Goal: Task Accomplishment & Management: Complete application form

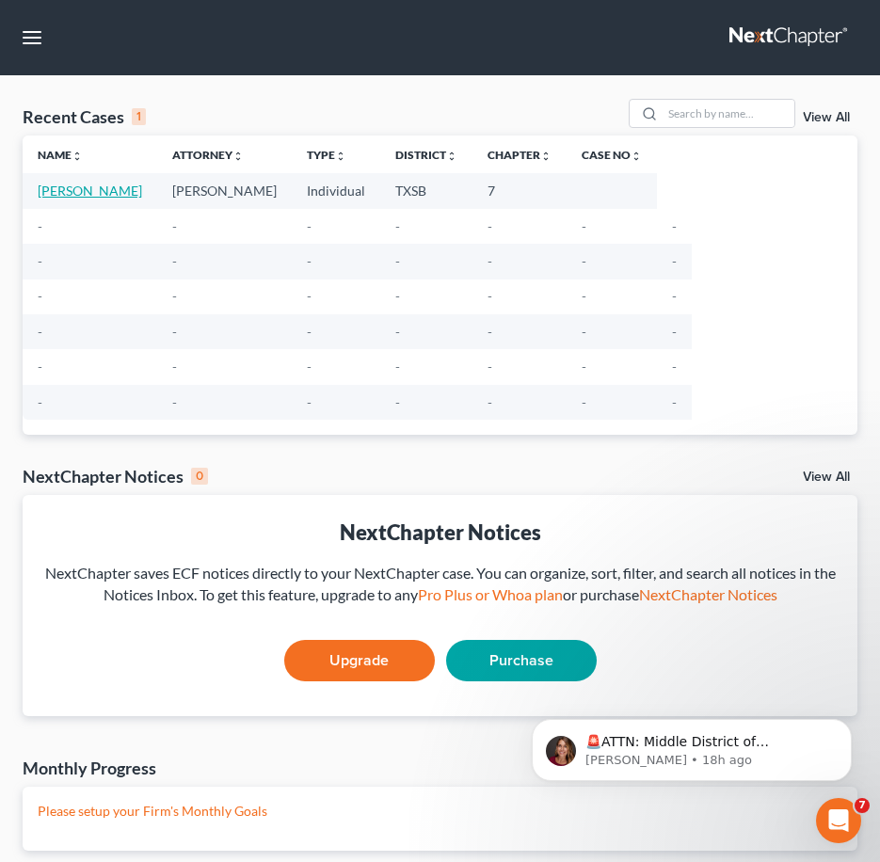
click at [71, 184] on link "[PERSON_NAME]" at bounding box center [90, 191] width 104 height 16
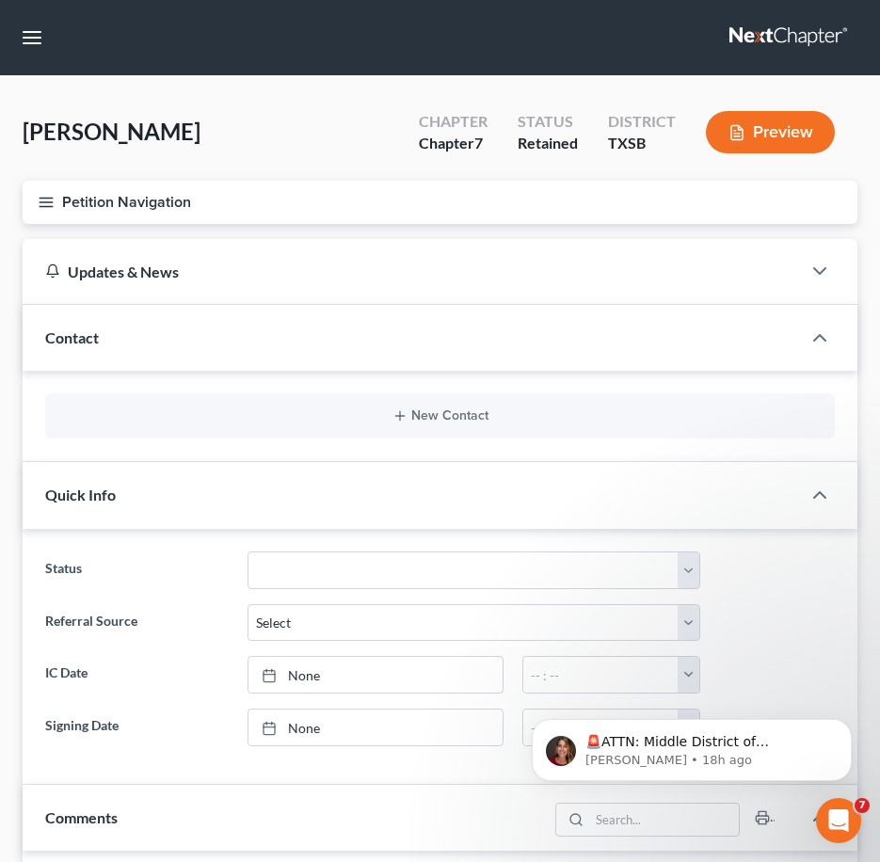
click at [49, 204] on icon "button" at bounding box center [46, 202] width 17 height 17
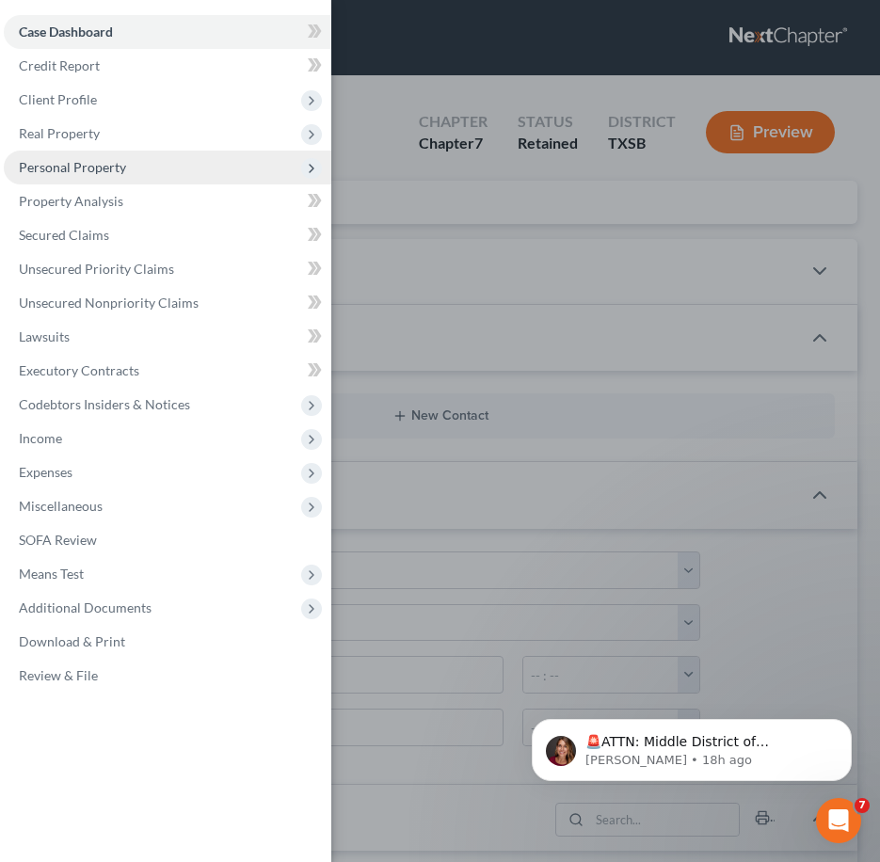
click at [117, 178] on span "Personal Property" at bounding box center [167, 168] width 327 height 34
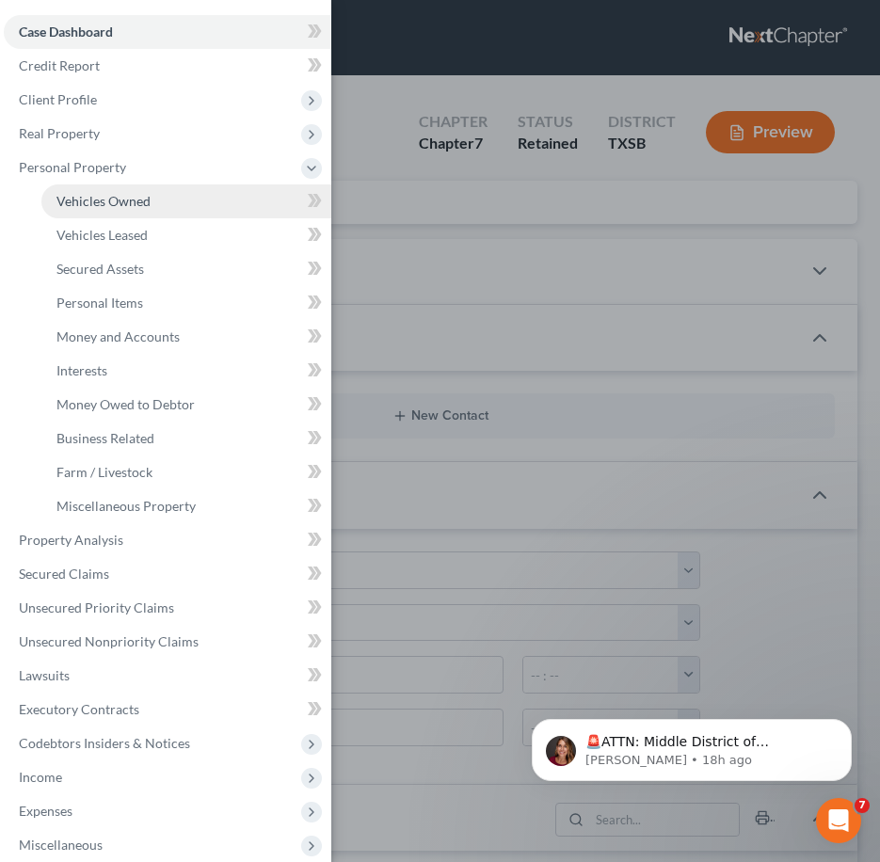
click at [120, 203] on span "Vehicles Owned" at bounding box center [103, 201] width 94 height 16
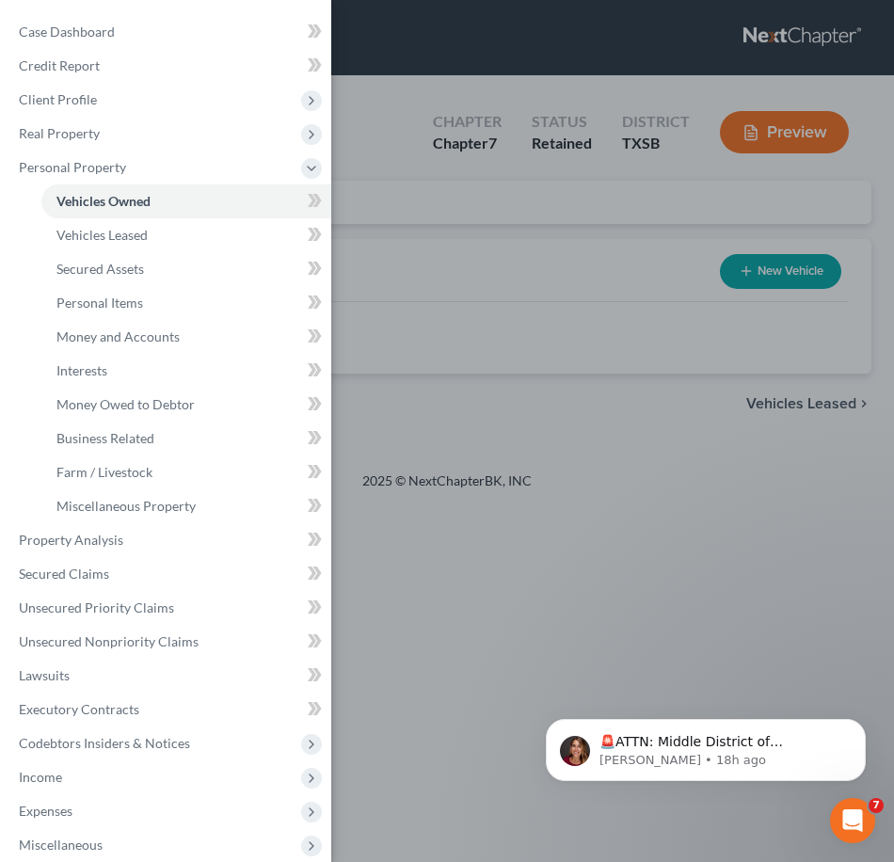
click at [598, 296] on div "Case Dashboard Payments Invoices Payments Payments Credit Report Client Profile" at bounding box center [447, 431] width 894 height 862
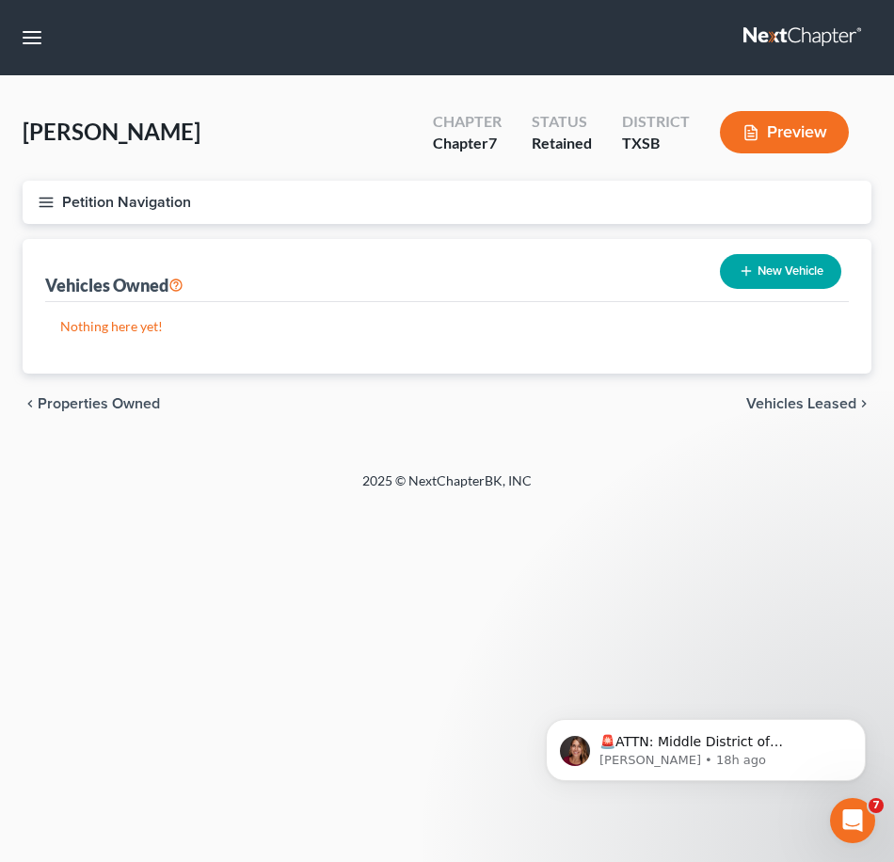
click at [816, 273] on button "New Vehicle" at bounding box center [780, 271] width 121 height 35
select select "0"
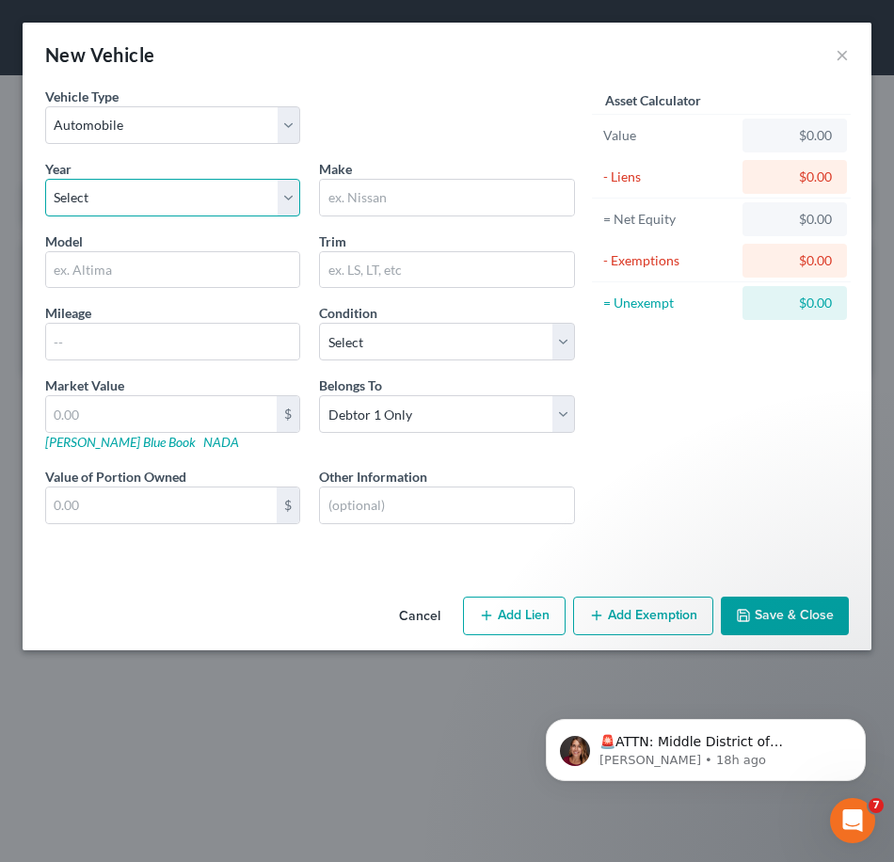
click at [276, 206] on select "Select 2026 2025 2024 2023 2022 2021 2020 2019 2018 2017 2016 2015 2014 2013 20…" at bounding box center [172, 198] width 255 height 38
select select "12"
click at [45, 179] on select "Select 2026 2025 2024 2023 2022 2021 2020 2019 2018 2017 2016 2015 2014 2013 20…" at bounding box center [172, 198] width 255 height 38
click at [404, 200] on input "text" at bounding box center [446, 198] width 253 height 36
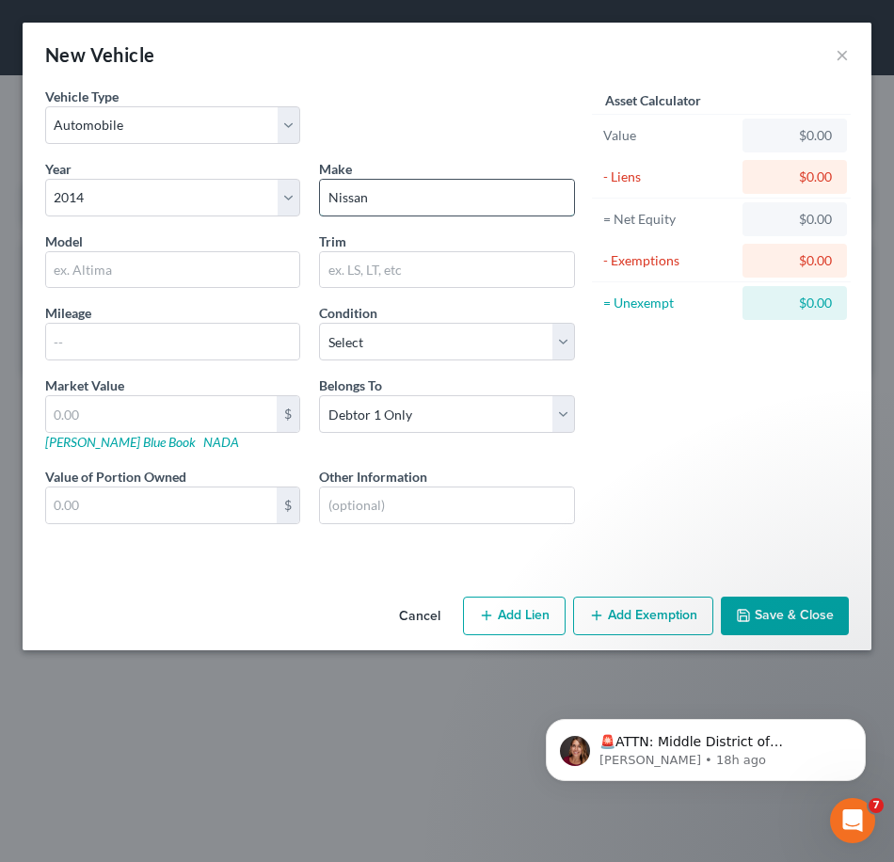
type input "Nissan"
type input "Rogue"
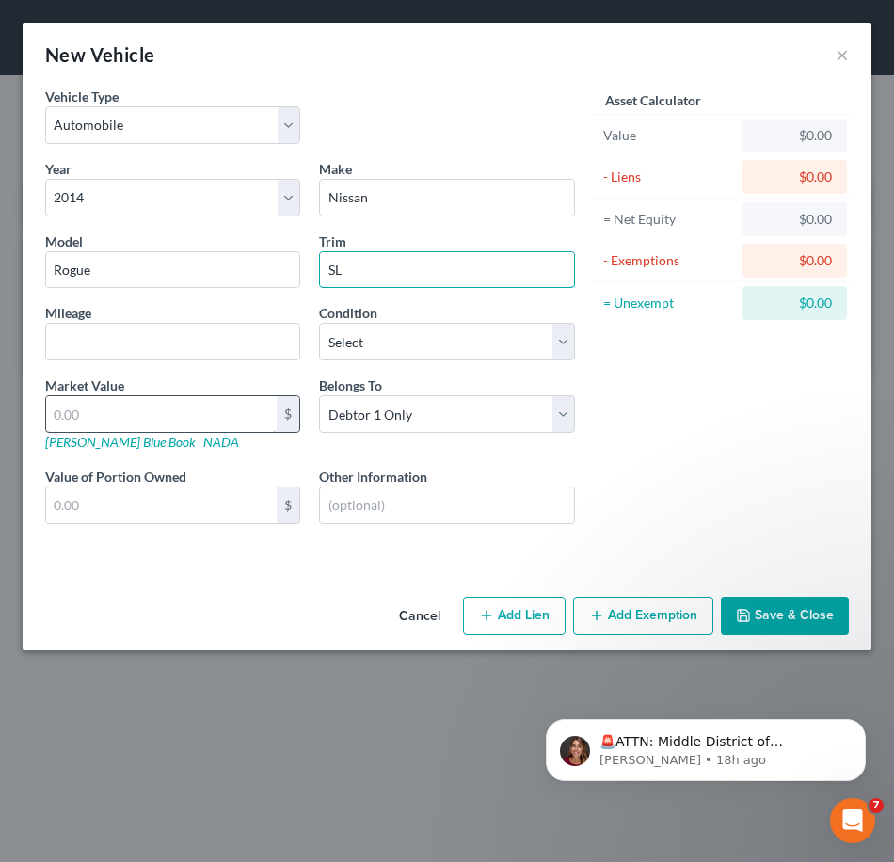
type input "SL"
click at [232, 413] on input "text" at bounding box center [161, 414] width 230 height 36
type input "4"
type input "4.00"
type input "40"
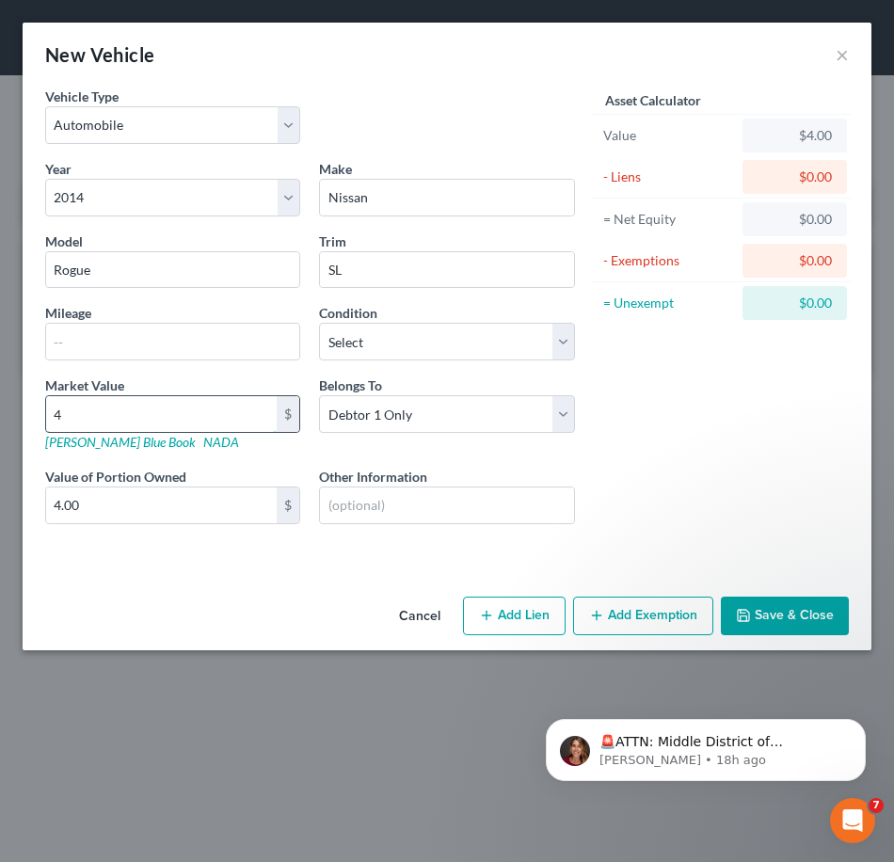
type input "40.00"
type input "400"
type input "400.00"
type input "4000"
type input "4,000.00"
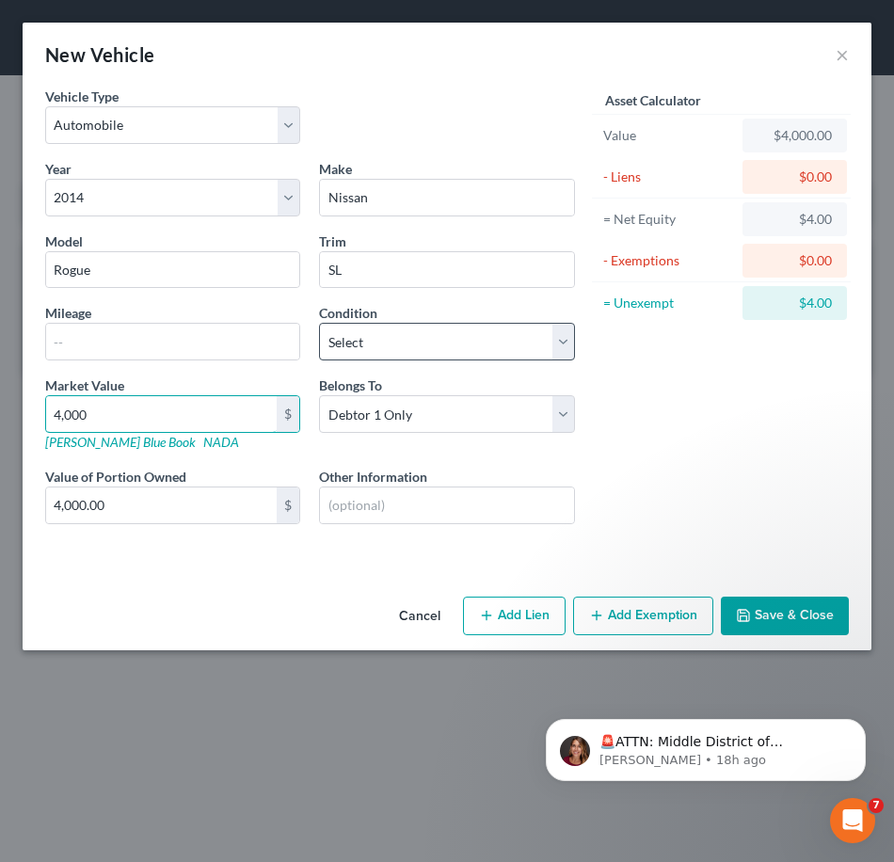
type input "4,000"
click at [554, 340] on select "Select Excellent Very Good Good Fair Poor" at bounding box center [446, 342] width 255 height 38
select select "3"
click at [319, 323] on select "Select Excellent Very Good Good Fair Poor" at bounding box center [446, 342] width 255 height 38
click at [760, 620] on button "Save & Close" at bounding box center [785, 616] width 128 height 40
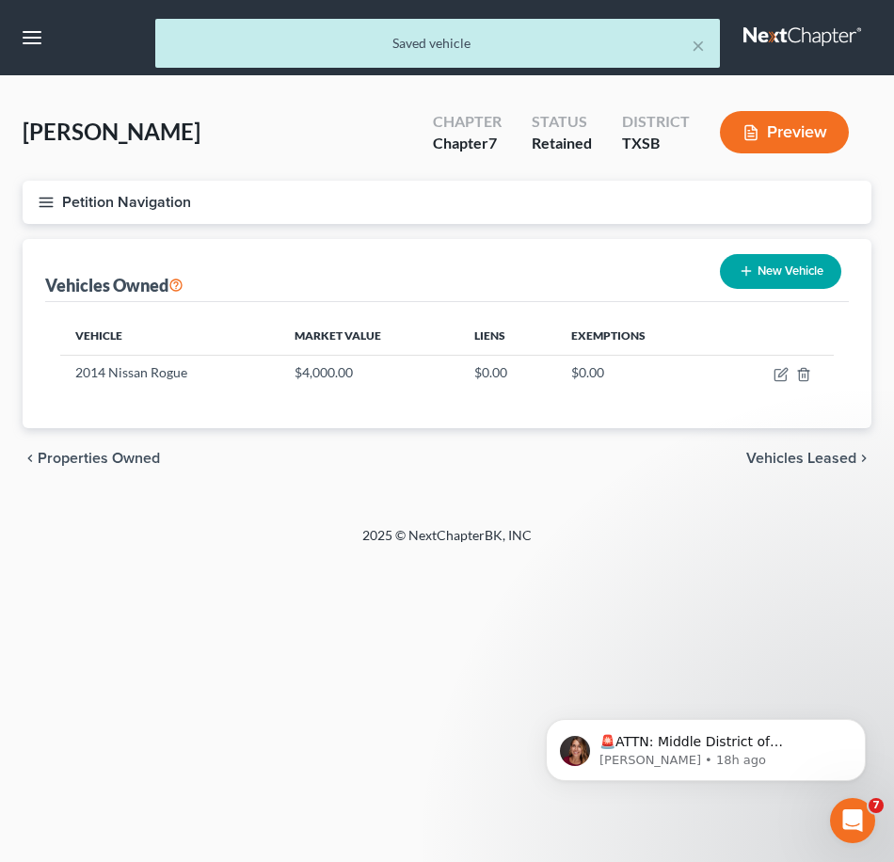
click at [77, 202] on button "Petition Navigation" at bounding box center [447, 202] width 849 height 43
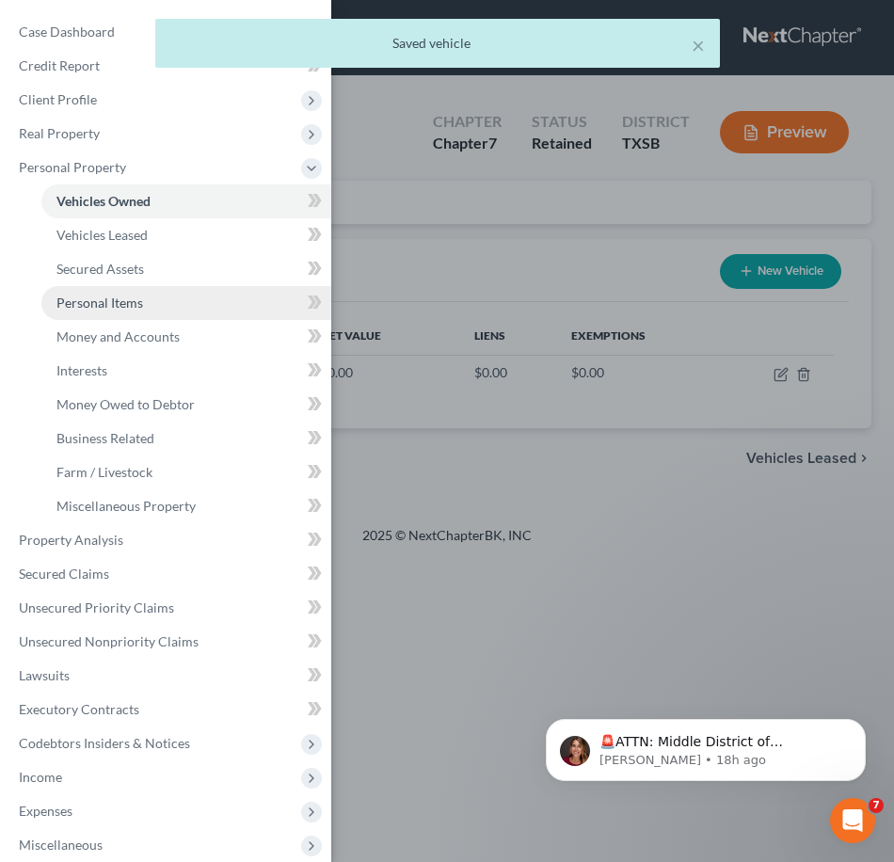
click at [124, 299] on span "Personal Items" at bounding box center [99, 302] width 87 height 16
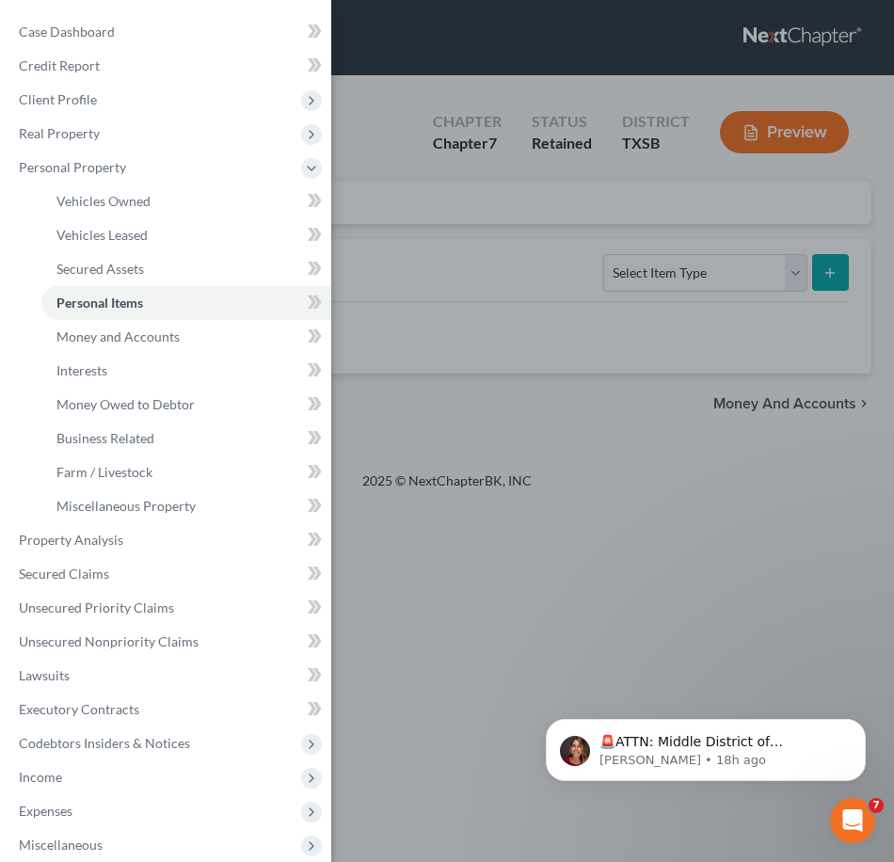
click at [476, 344] on div "Case Dashboard Payments Invoices Payments Payments Credit Report Client Profile" at bounding box center [447, 431] width 894 height 862
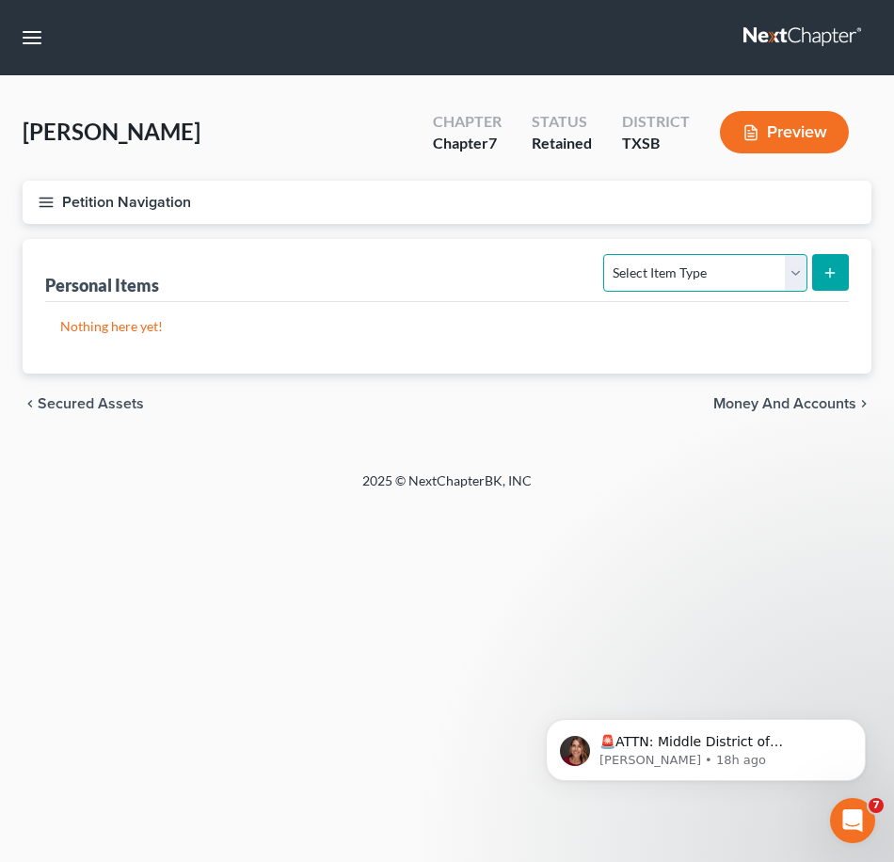
click at [799, 276] on select "Select Item Type Clothing Collectibles Of Value Electronics Firearms Household …" at bounding box center [704, 273] width 203 height 38
select select "electronics"
click at [606, 254] on select "Select Item Type Clothing Collectibles Of Value Electronics Firearms Household …" at bounding box center [704, 273] width 203 height 38
click at [827, 279] on icon "submit" at bounding box center [829, 272] width 15 height 15
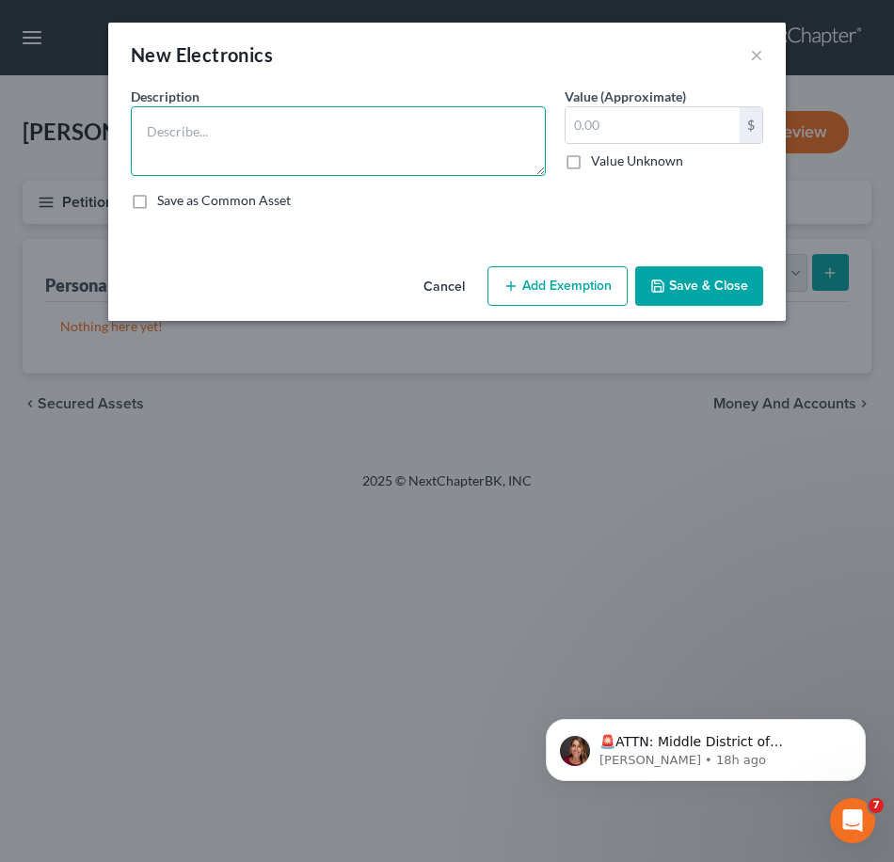
click at [289, 159] on textarea at bounding box center [338, 141] width 415 height 70
click at [293, 134] on textarea at bounding box center [338, 141] width 415 height 70
type textarea "Iphone"
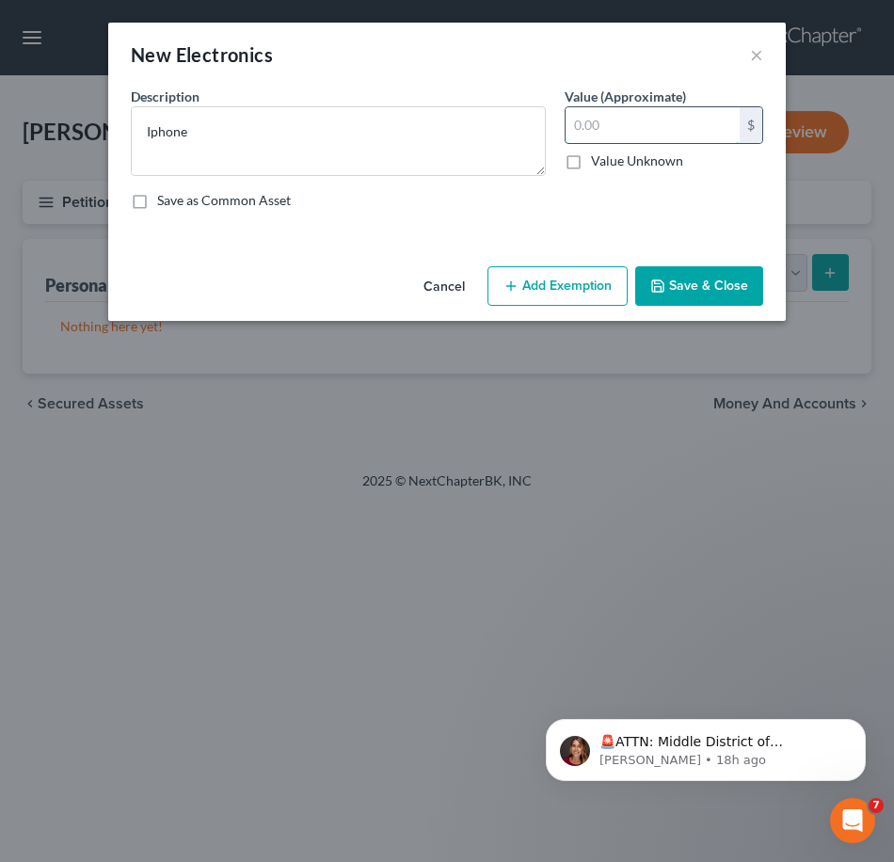
click at [718, 121] on input "text" at bounding box center [652, 125] width 174 height 36
type input "300"
click at [678, 286] on button "Save & Close" at bounding box center [699, 286] width 128 height 40
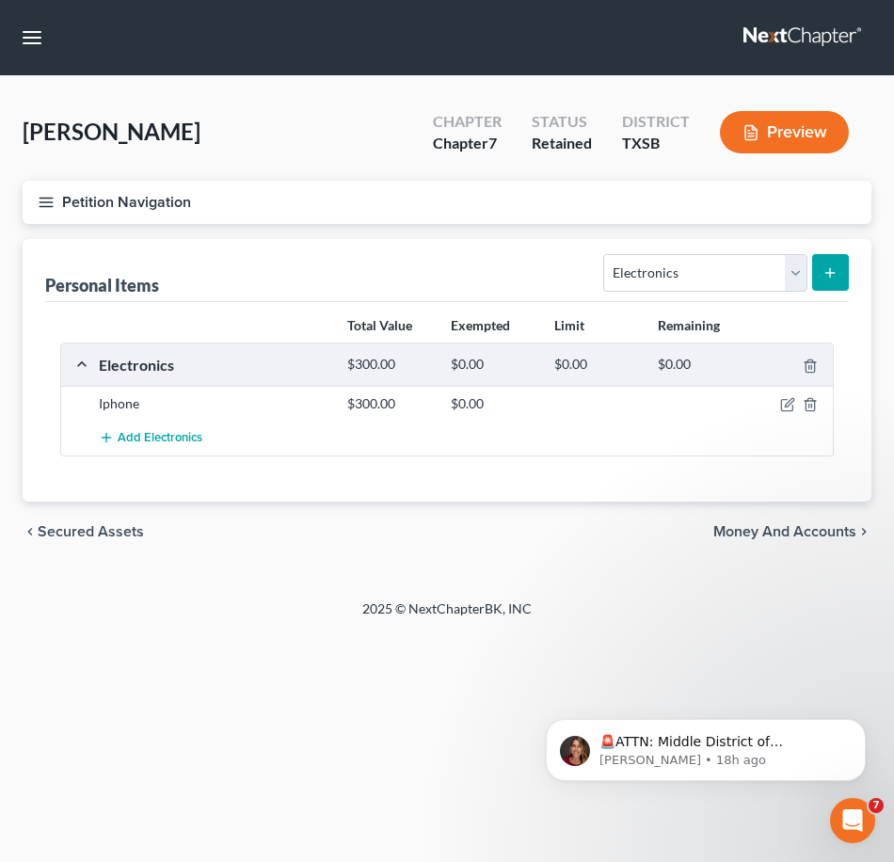
click at [61, 214] on button "Petition Navigation" at bounding box center [447, 202] width 849 height 43
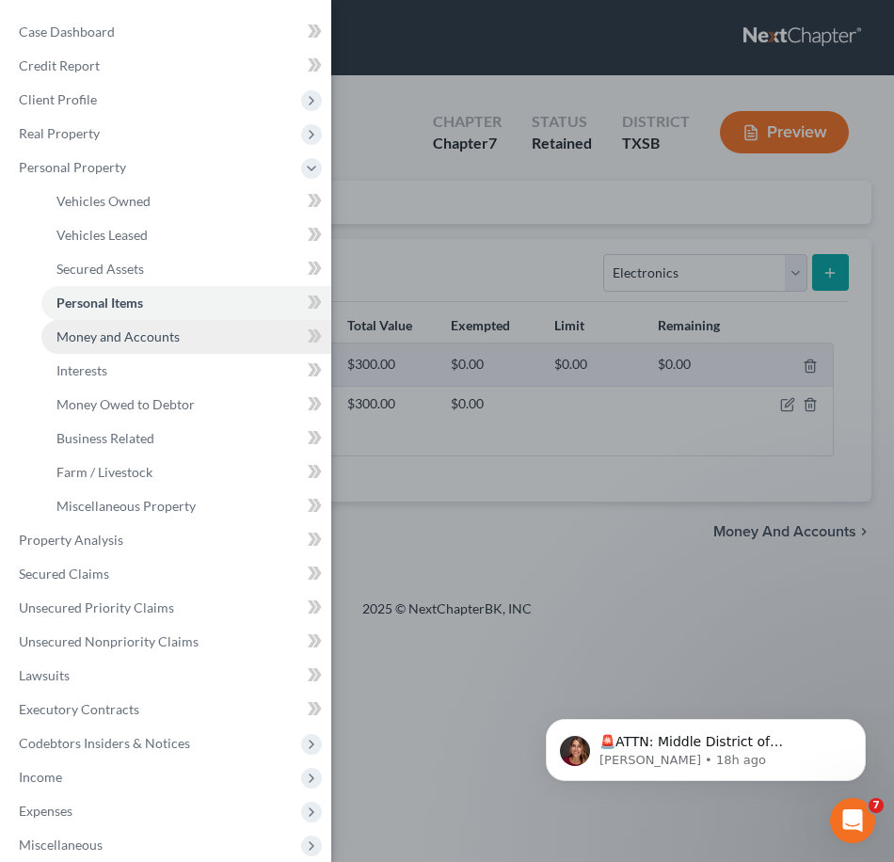
click at [123, 343] on span "Money and Accounts" at bounding box center [117, 336] width 123 height 16
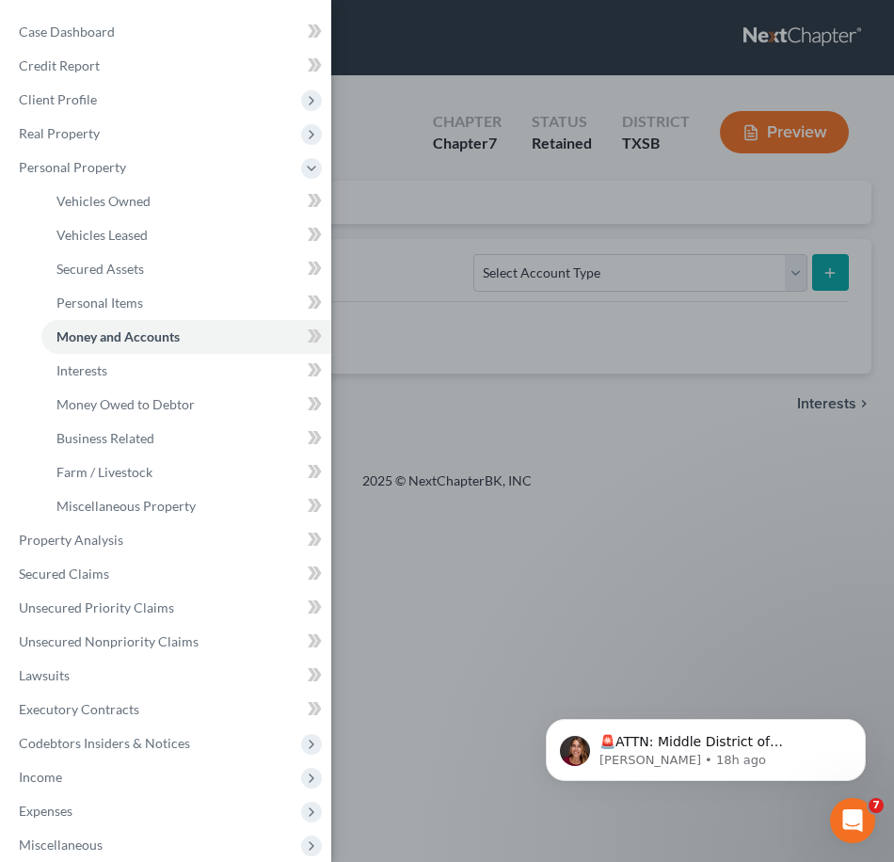
click at [608, 338] on div "Case Dashboard Payments Invoices Payments Payments Credit Report Client Profile" at bounding box center [447, 431] width 894 height 862
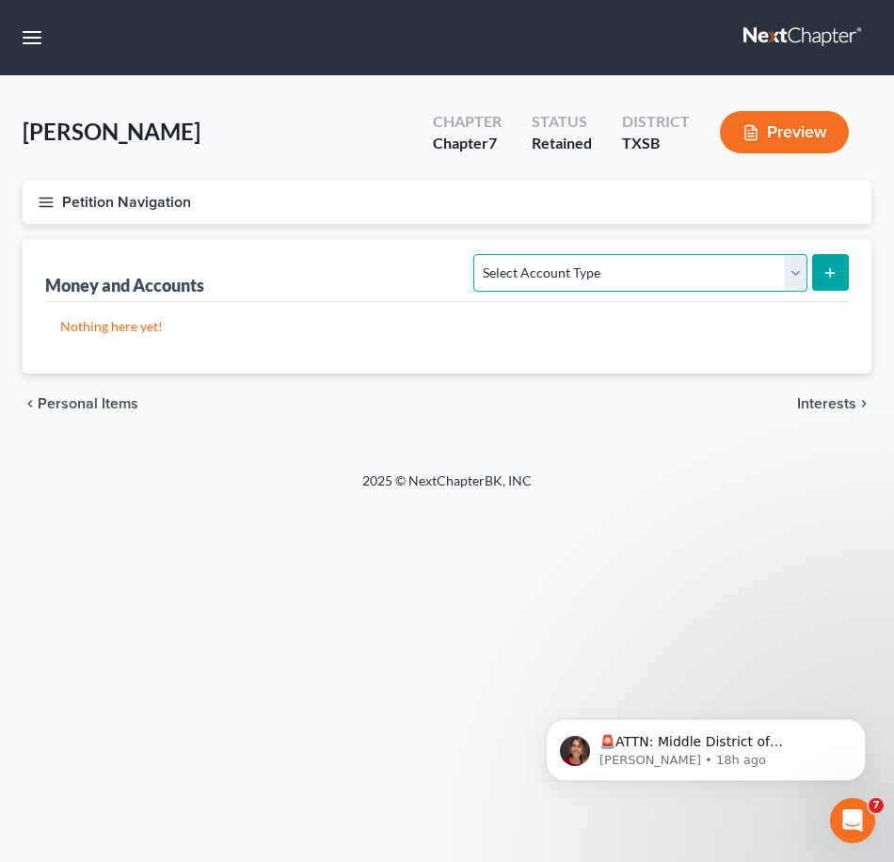
click at [788, 273] on select "Select Account Type Brokerage Cash on Hand Certificates of Deposit Checking Acc…" at bounding box center [639, 273] width 333 height 38
select select "checking"
click at [478, 254] on select "Select Account Type Brokerage Cash on Hand Certificates of Deposit Checking Acc…" at bounding box center [639, 273] width 333 height 38
click at [839, 279] on button "submit" at bounding box center [830, 272] width 37 height 37
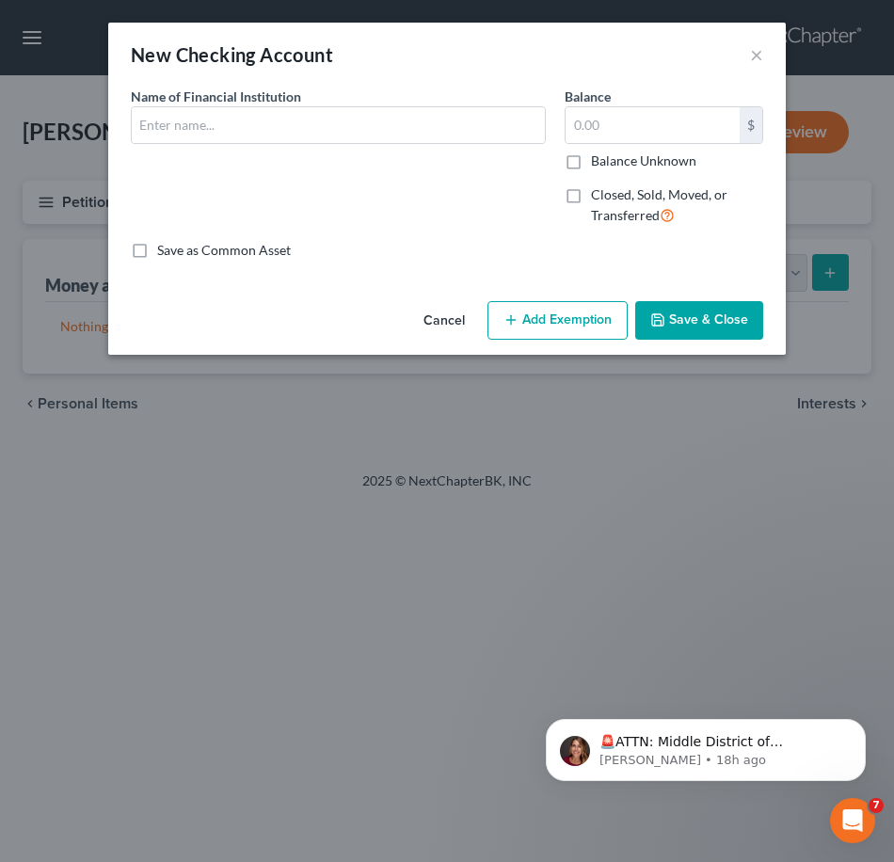
click at [383, 225] on div "Name of Financial Institution *" at bounding box center [338, 164] width 434 height 154
click at [758, 56] on button "×" at bounding box center [756, 54] width 13 height 23
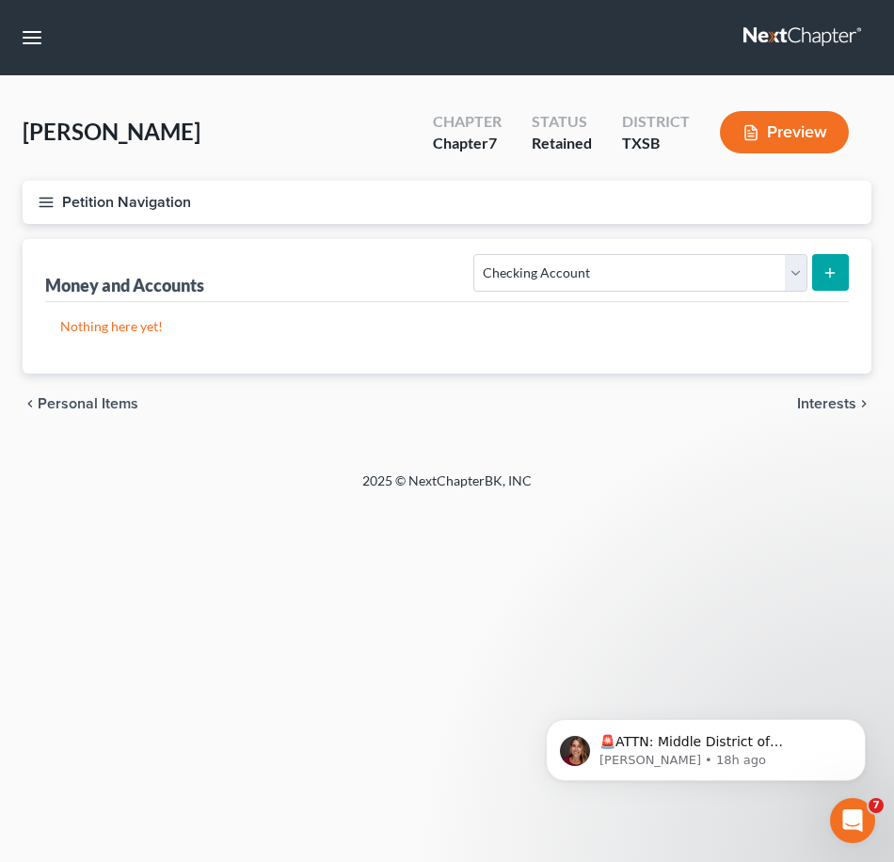
click at [633, 550] on div "Home New Case Client Portal Houston Volunteer Lawyers [PERSON_NAME][EMAIL_ADDRE…" at bounding box center [447, 431] width 894 height 862
